Goal: Task Accomplishment & Management: Manage account settings

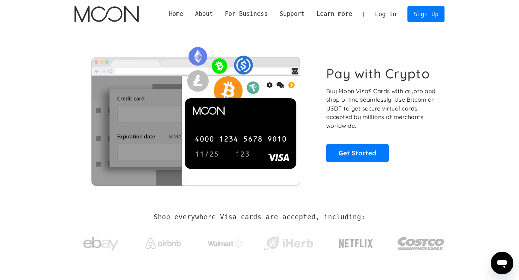
click at [390, 10] on link "Log In" at bounding box center [385, 14] width 33 height 16
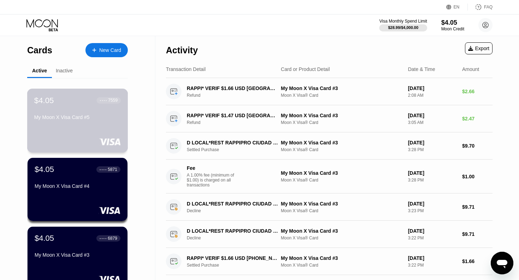
click at [67, 106] on div "$4.05 ● ● ● ● 7559 My Moon X Visa Card #5" at bounding box center [77, 109] width 87 height 27
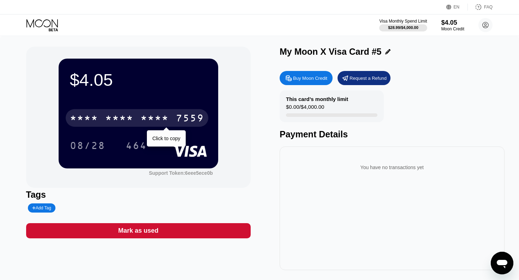
click at [179, 119] on div "7559" at bounding box center [190, 118] width 28 height 11
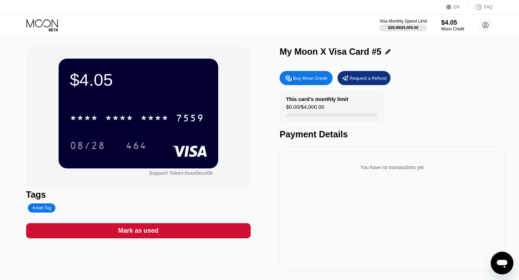
click at [40, 26] on icon at bounding box center [42, 25] width 33 height 12
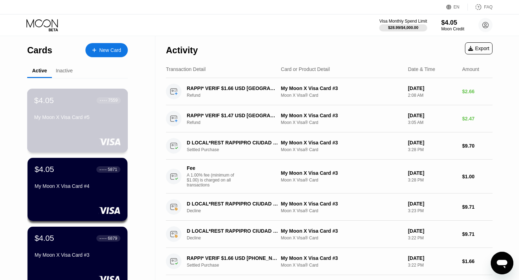
click at [92, 131] on div "$4.05 ● ● ● ● 7559 My Moon X Visa Card #5" at bounding box center [77, 121] width 101 height 64
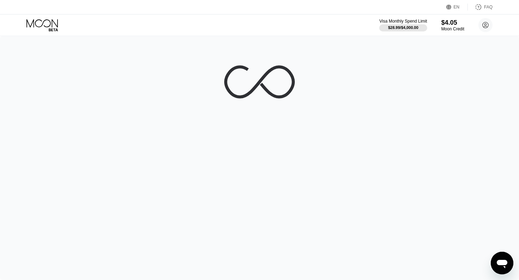
click at [92, 130] on div at bounding box center [259, 158] width 519 height 244
